Goal: Task Accomplishment & Management: Manage account settings

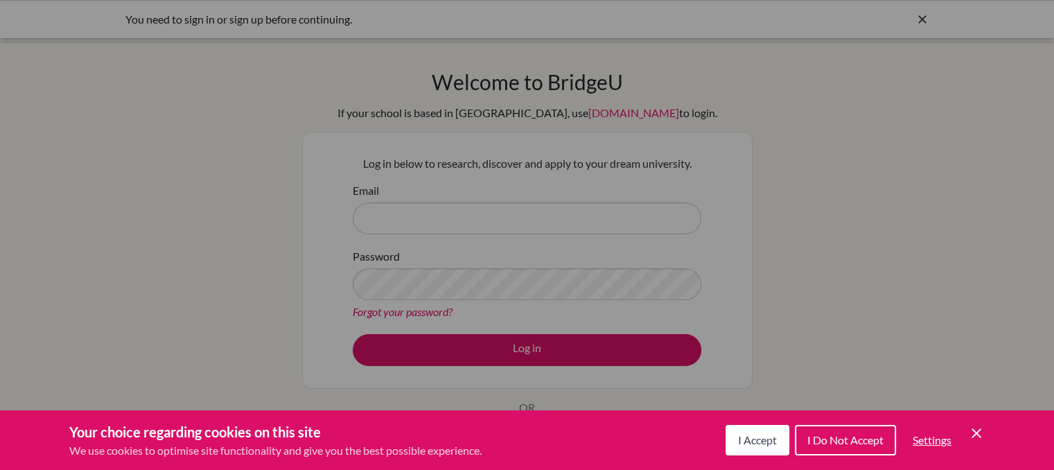
click at [972, 437] on icon "Save and close" at bounding box center [976, 433] width 10 height 10
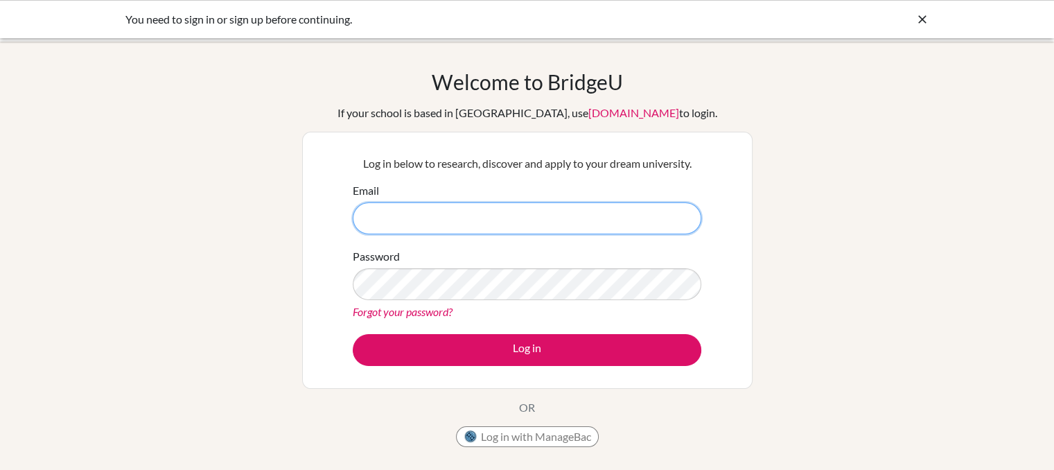
click at [481, 217] on input "Email" at bounding box center [527, 218] width 348 height 32
type input "[PERSON_NAME][EMAIL_ADDRESS][DOMAIN_NAME]"
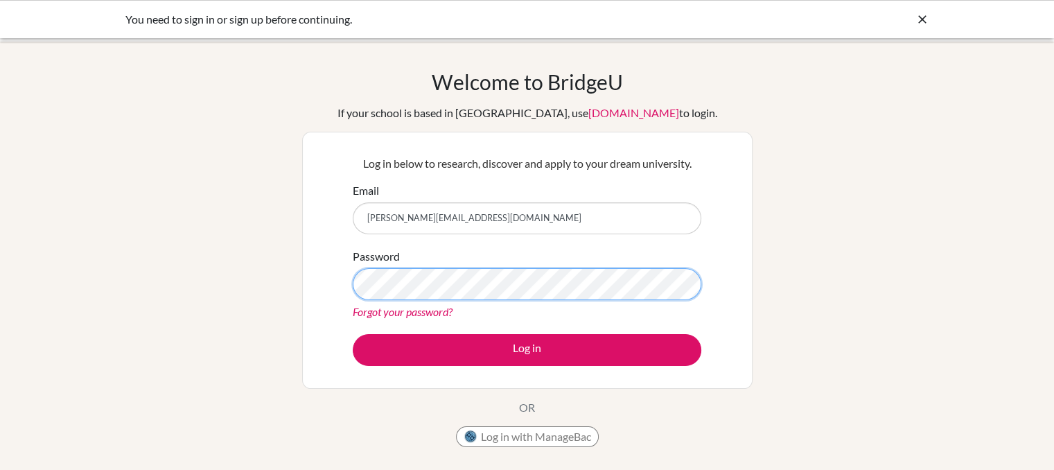
click at [353, 334] on button "Log in" at bounding box center [527, 350] width 348 height 32
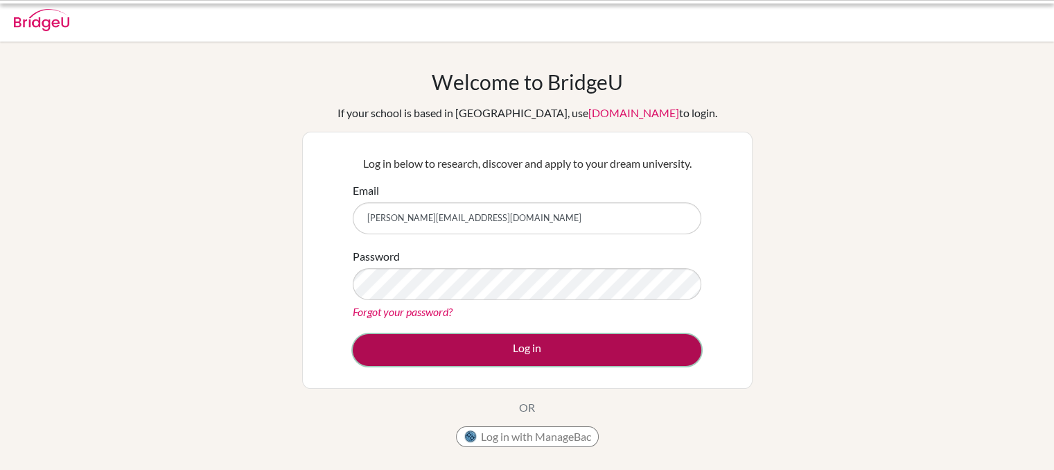
click at [480, 340] on button "Log in" at bounding box center [527, 350] width 348 height 32
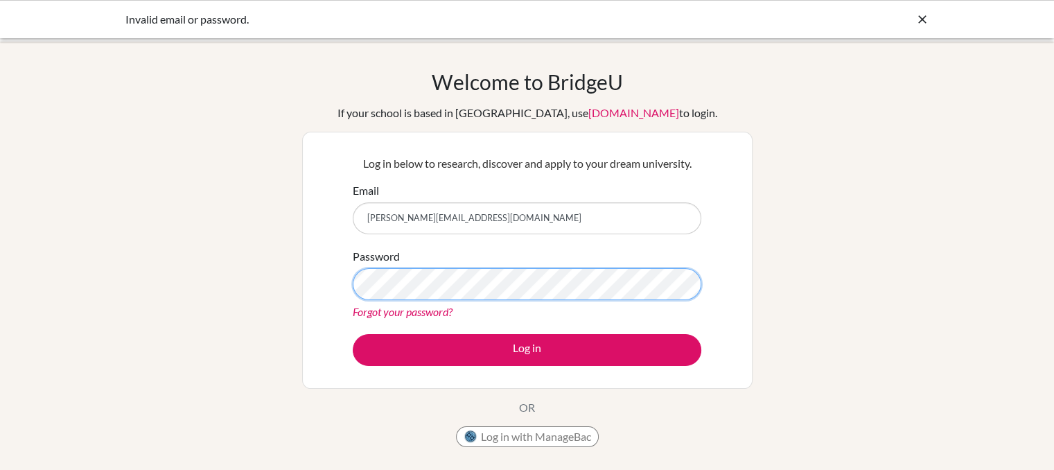
click at [353, 334] on button "Log in" at bounding box center [527, 350] width 348 height 32
